Goal: Transaction & Acquisition: Purchase product/service

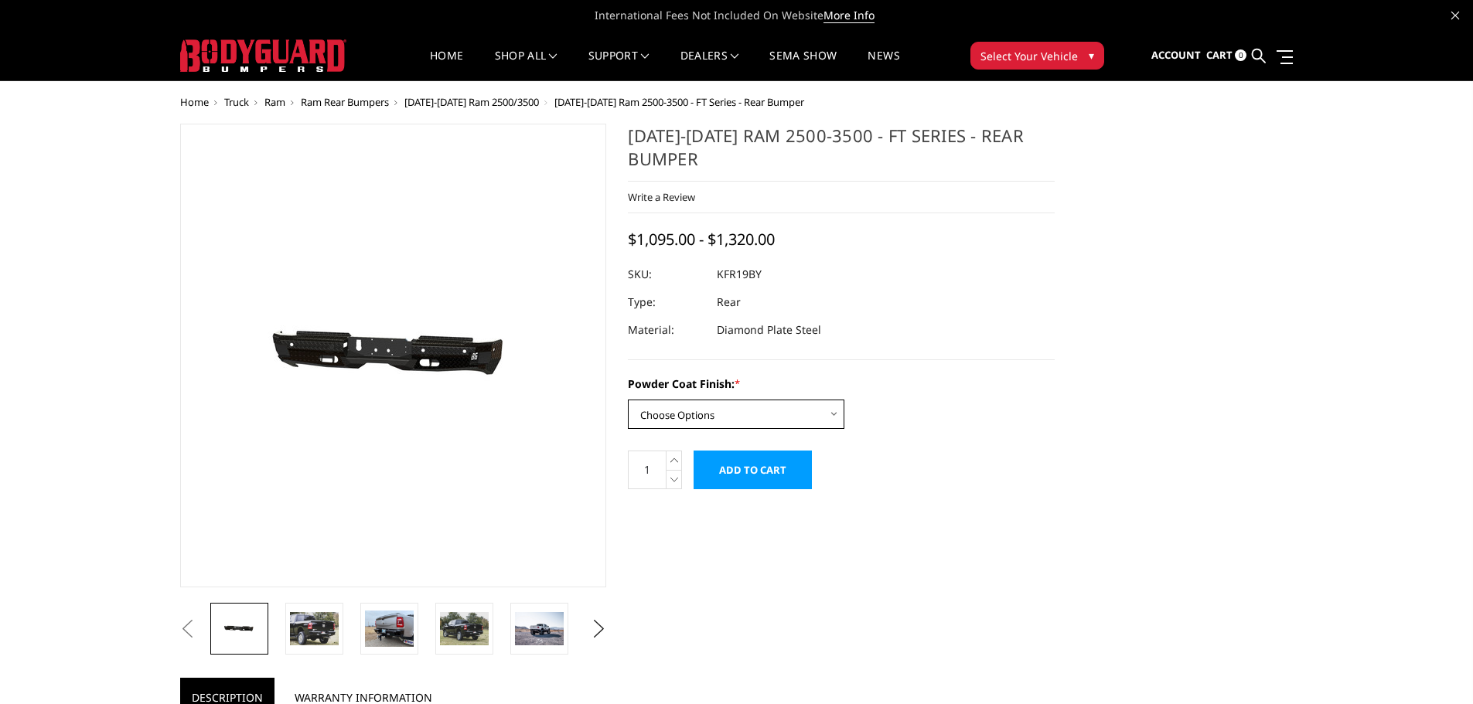
click at [698, 412] on select "Choose Options Bare Metal Gloss Black Powder Coat Textured Black Powder Coat" at bounding box center [736, 414] width 216 height 29
select select "3416"
click at [628, 400] on select "Choose Options Bare Metal Gloss Black Powder Coat Textured Black Powder Coat" at bounding box center [736, 414] width 216 height 29
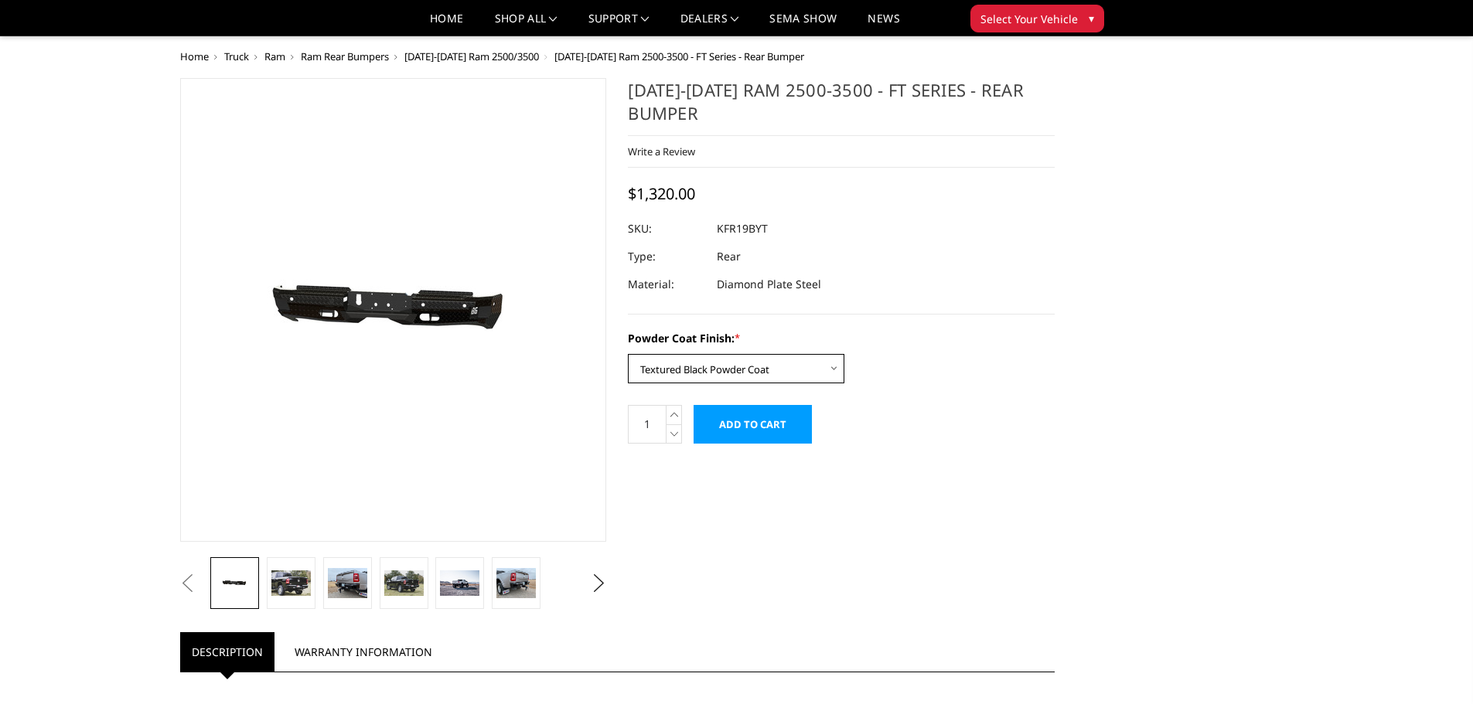
scroll to position [232, 0]
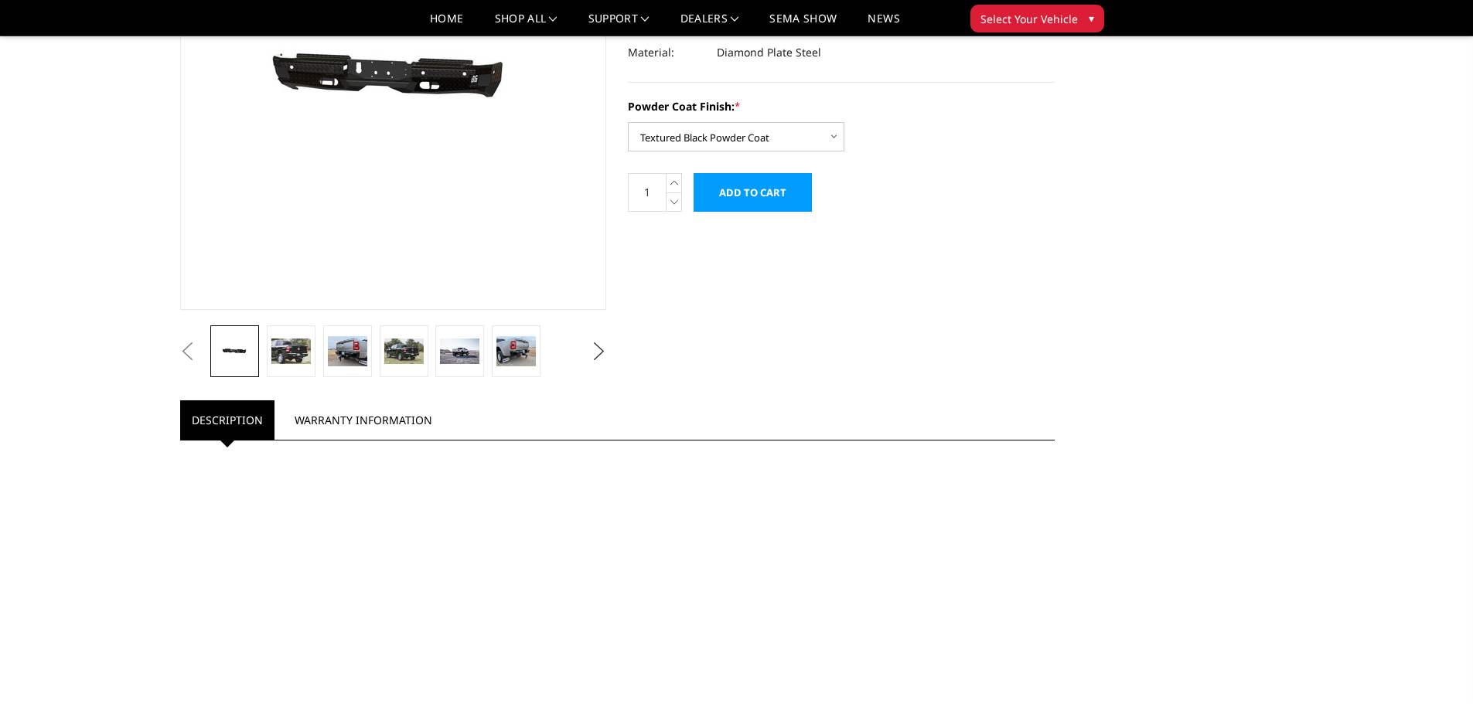
click at [596, 350] on button "Next" at bounding box center [598, 351] width 23 height 23
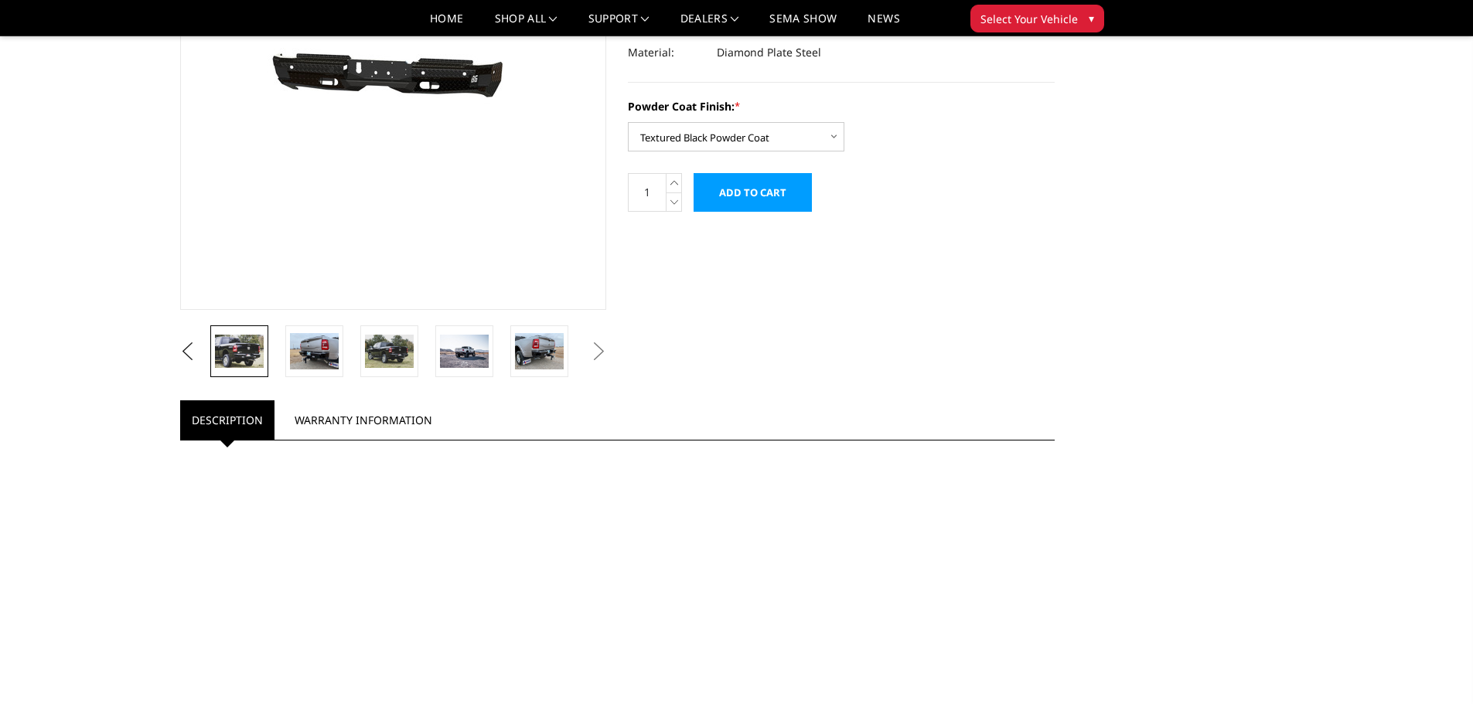
click at [244, 349] on img at bounding box center [239, 351] width 49 height 32
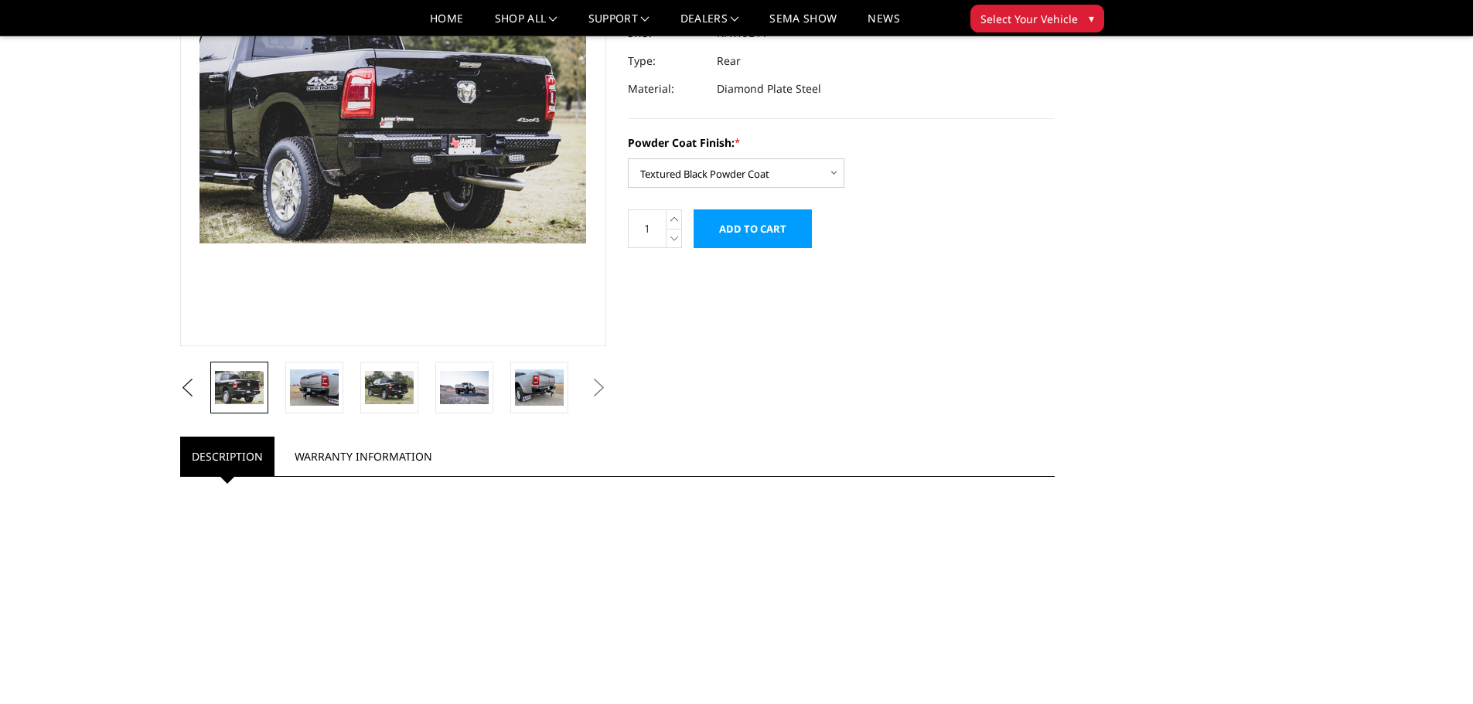
scroll to position [0, 0]
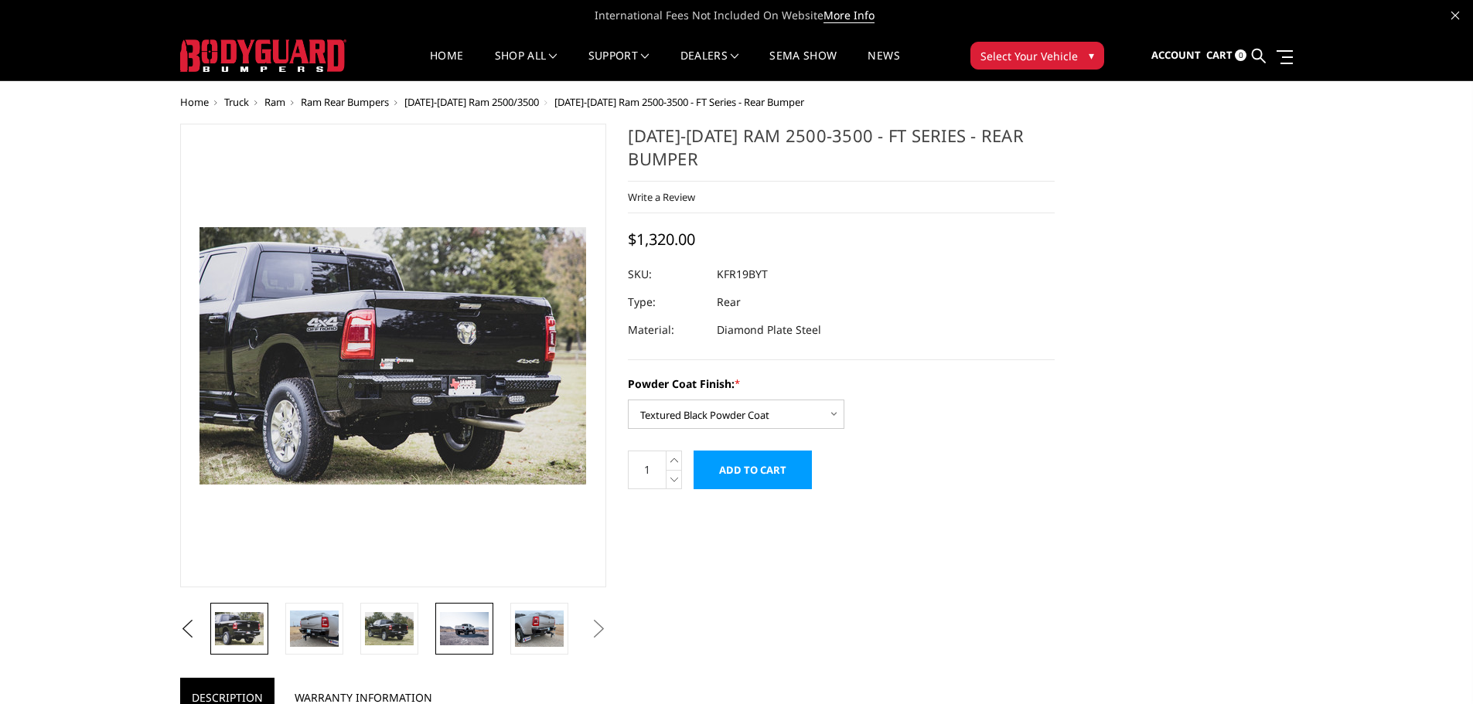
click at [464, 633] on img at bounding box center [464, 628] width 49 height 32
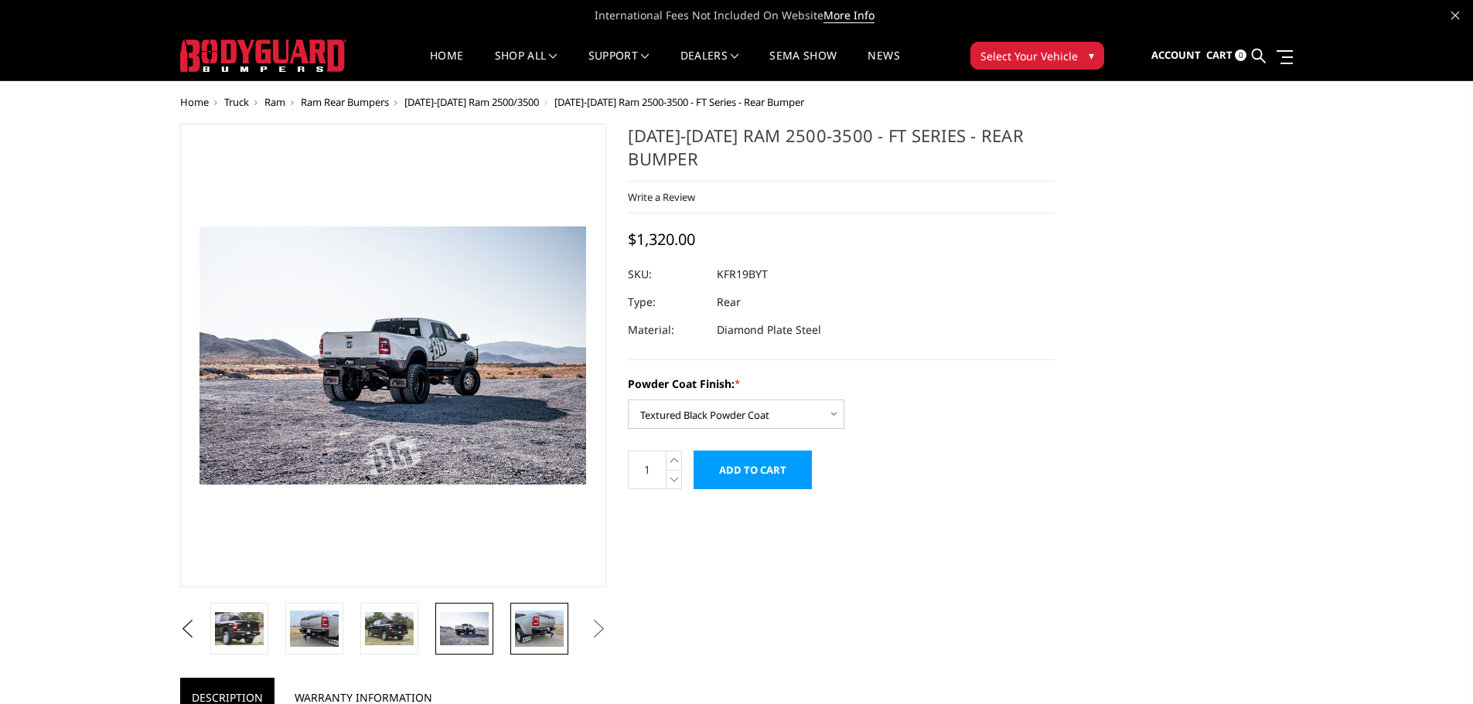
click at [528, 631] on img at bounding box center [539, 629] width 49 height 36
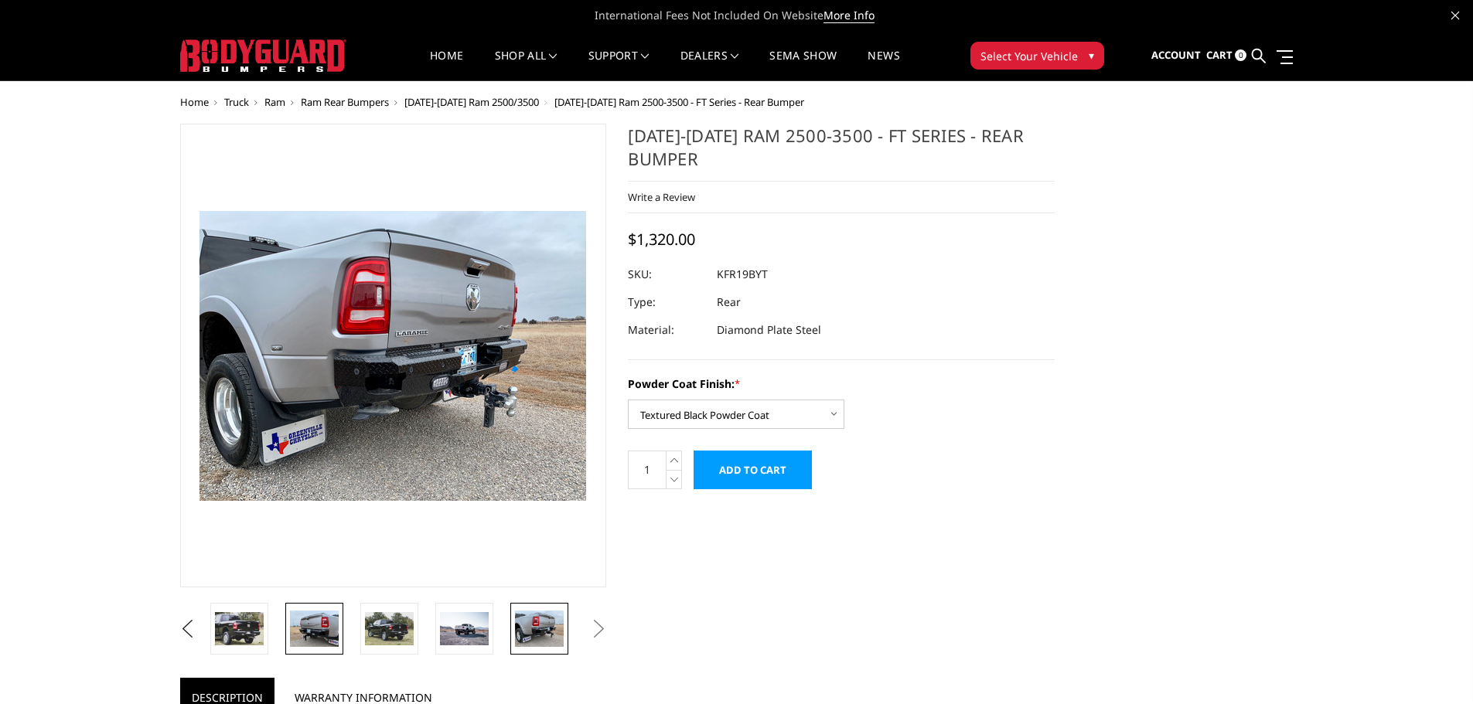
click at [318, 632] on img at bounding box center [314, 629] width 49 height 36
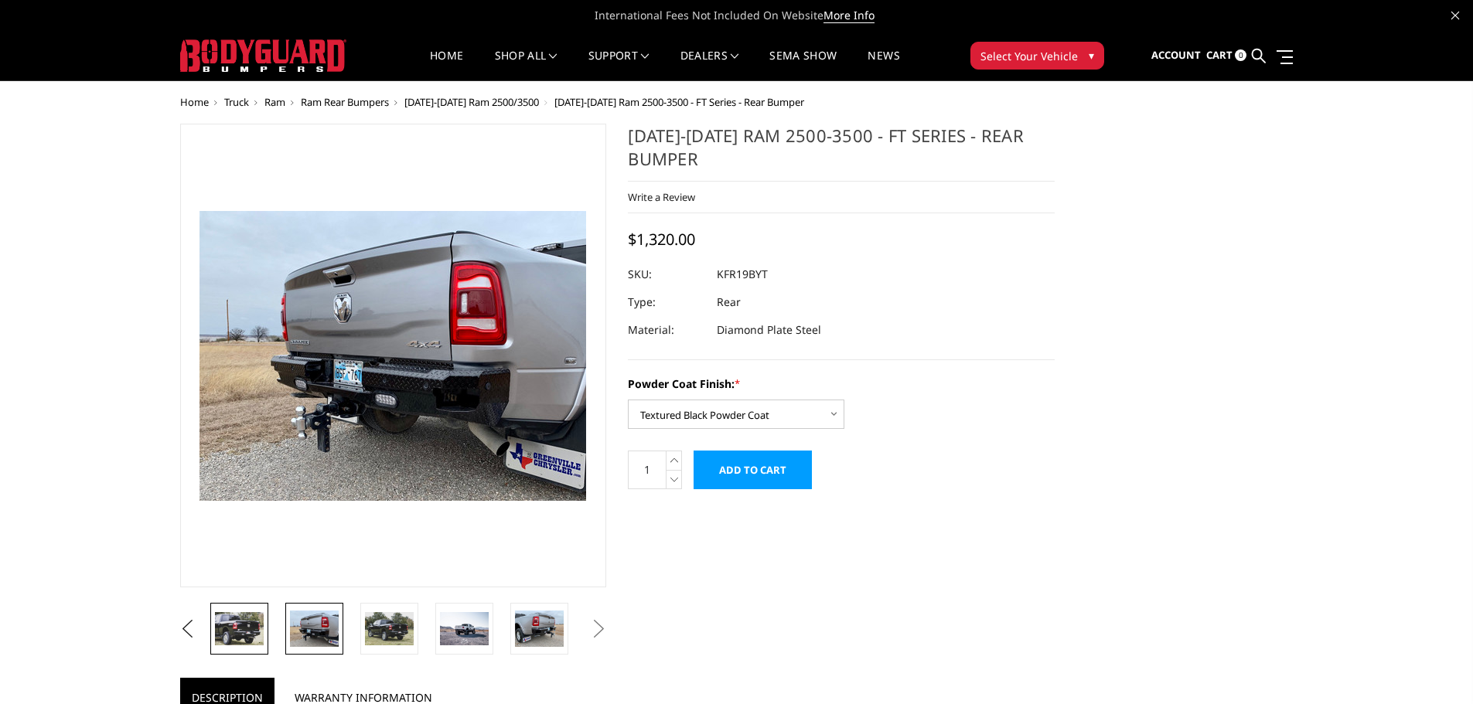
click at [244, 630] on img at bounding box center [239, 628] width 49 height 32
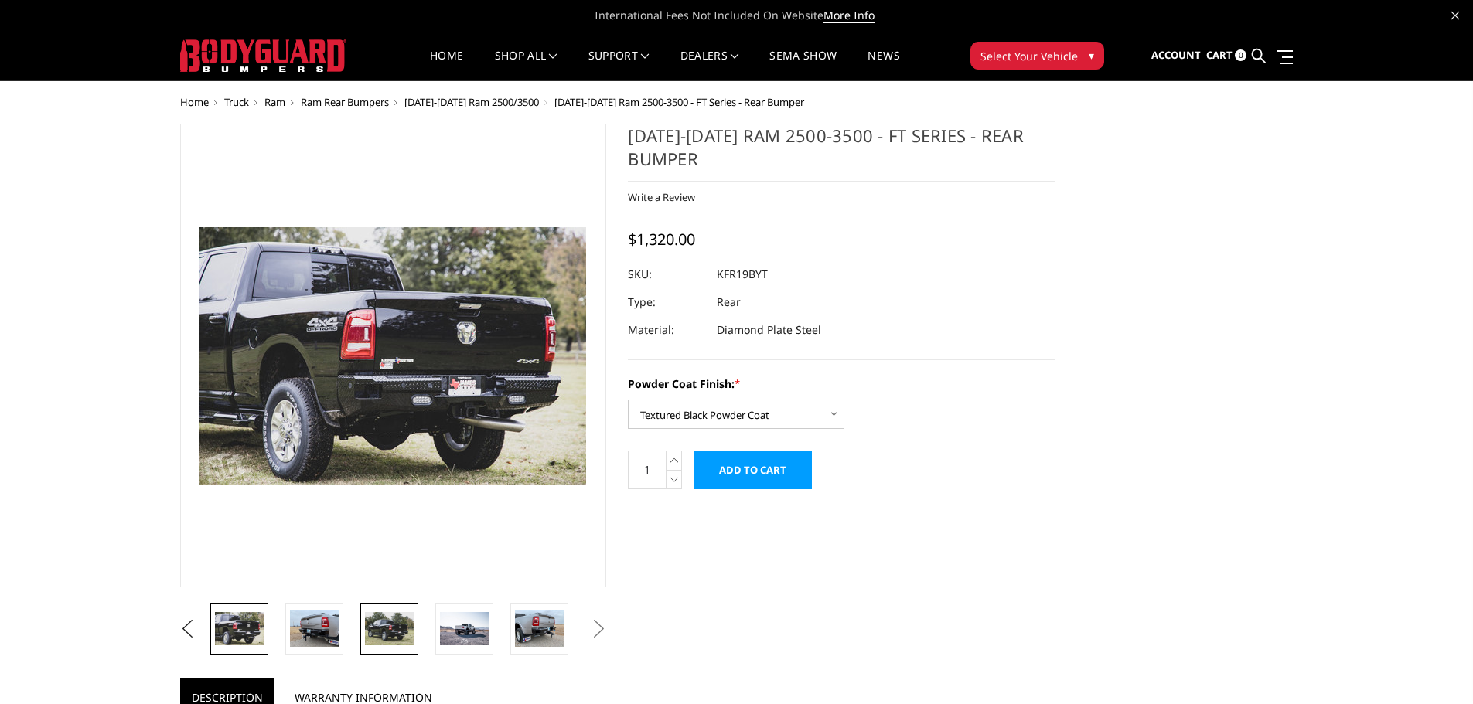
click at [383, 632] on img at bounding box center [389, 628] width 49 height 32
